Goal: Information Seeking & Learning: Learn about a topic

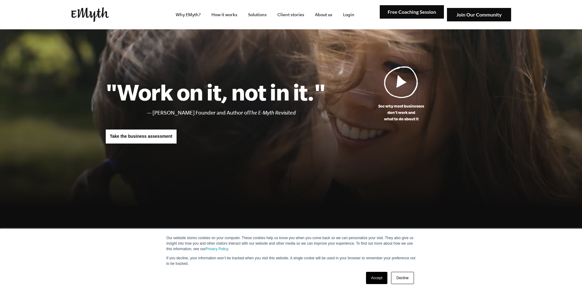
click at [377, 275] on link "Accept" at bounding box center [377, 278] width 22 height 12
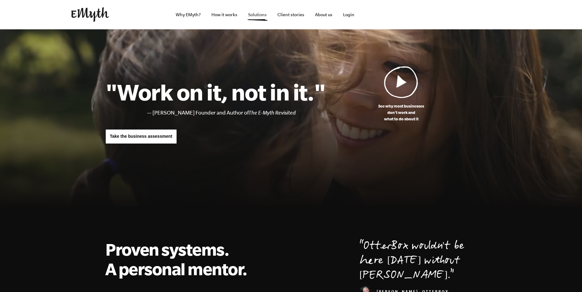
click at [261, 12] on link "Solutions" at bounding box center [257, 14] width 28 height 29
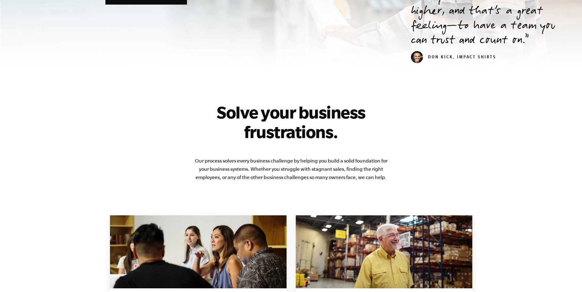
scroll to position [255, 0]
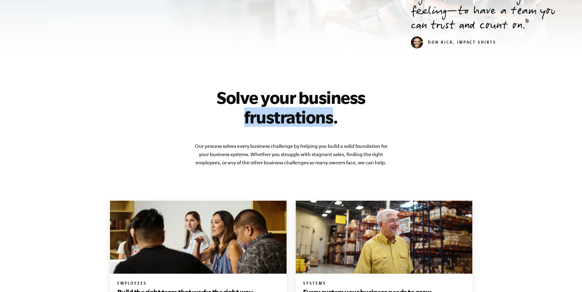
drag, startPoint x: 245, startPoint y: 119, endPoint x: 330, endPoint y: 116, distance: 84.7
click at [330, 116] on h2 "Solve your business frustrations." at bounding box center [291, 107] width 196 height 39
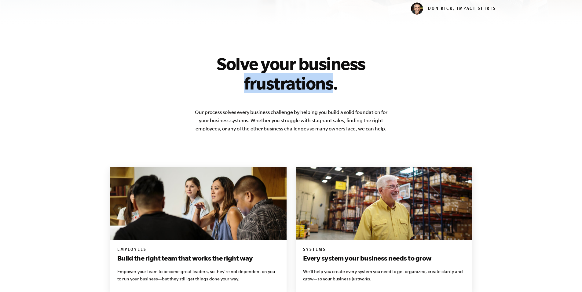
scroll to position [289, 0]
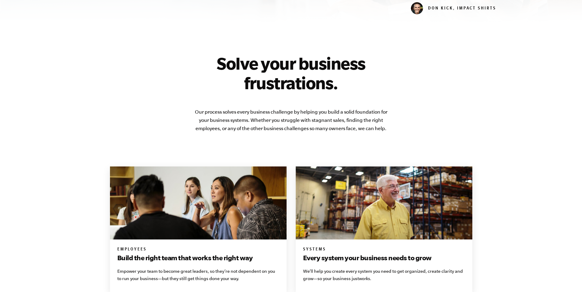
click at [263, 119] on p "Our process solves every business challenge by helping you build a solid founda…" at bounding box center [291, 120] width 196 height 25
click at [323, 122] on p "Our process solves every business challenge by helping you build a solid founda…" at bounding box center [291, 120] width 196 height 25
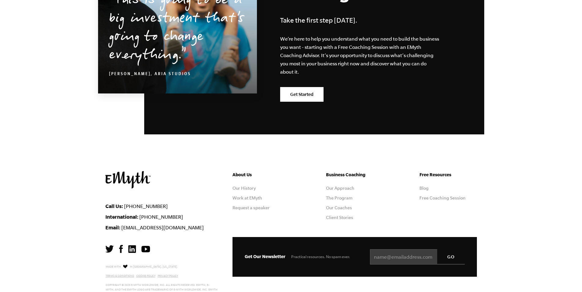
scroll to position [1056, 0]
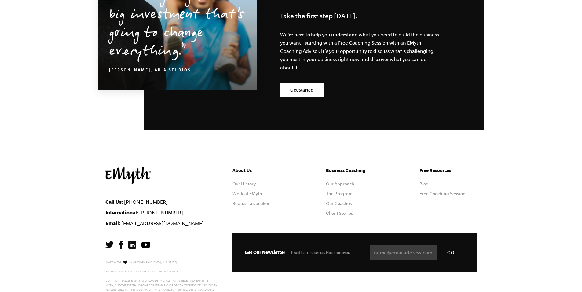
scroll to position [1084, 0]
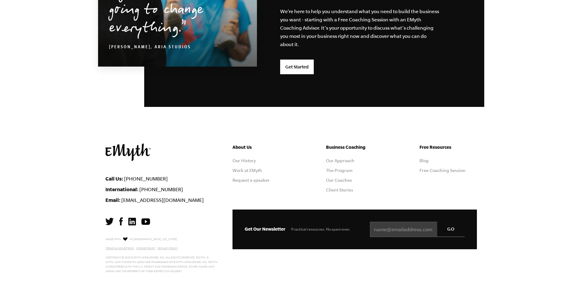
scroll to position [1592, 0]
